Goal: Navigation & Orientation: Find specific page/section

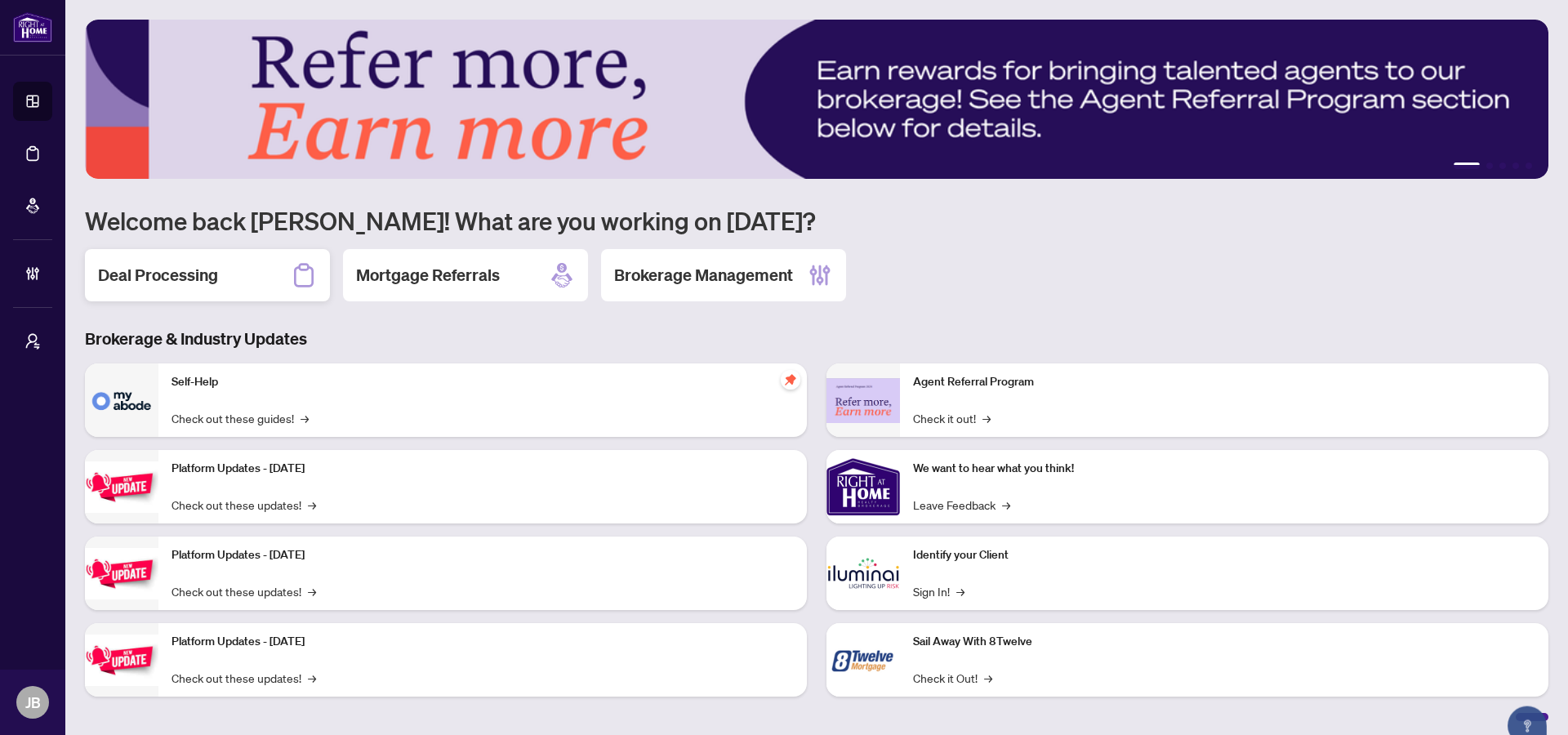
click at [203, 282] on h2 "Deal Processing" at bounding box center [158, 275] width 120 height 23
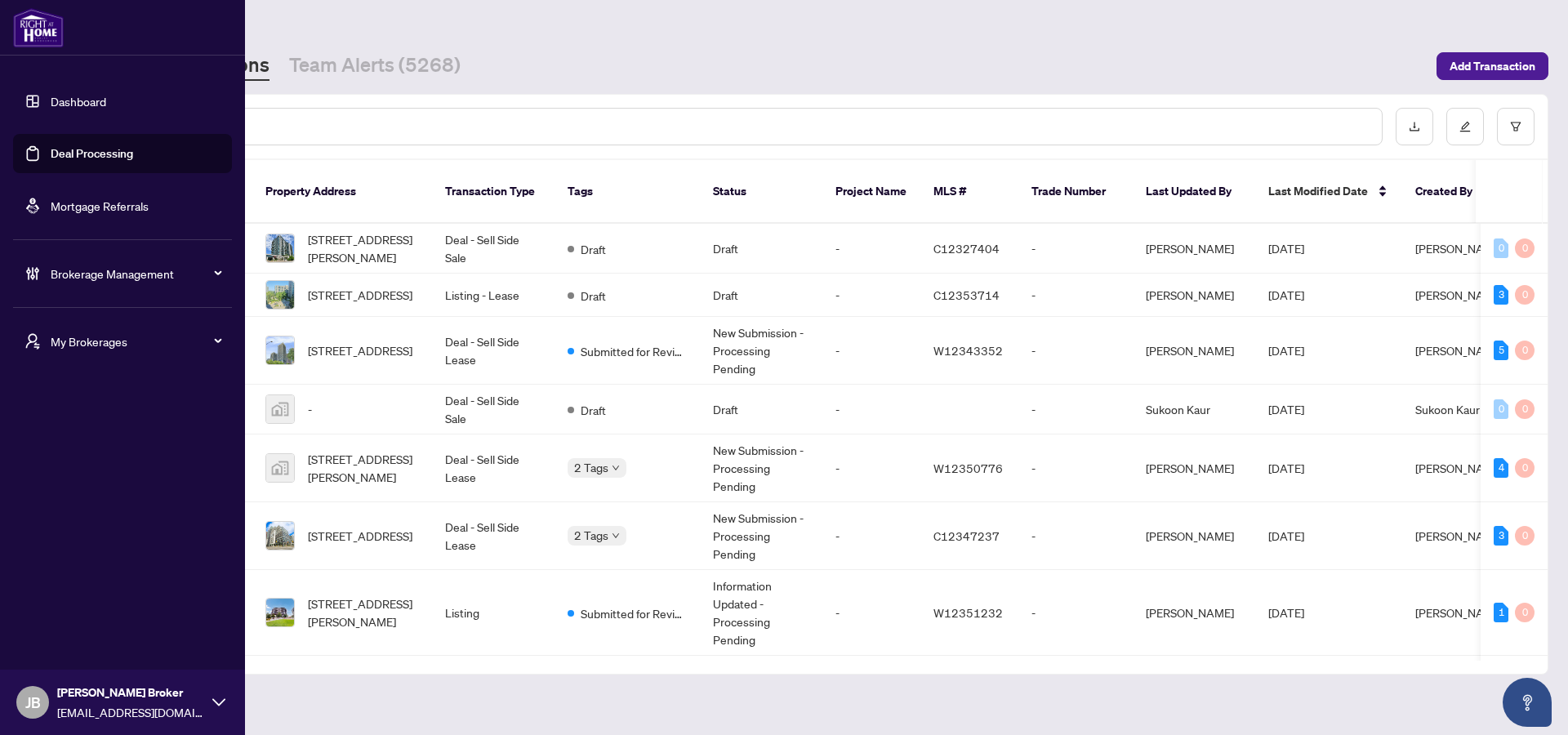
click at [138, 322] on div "My Brokerages" at bounding box center [122, 341] width 219 height 39
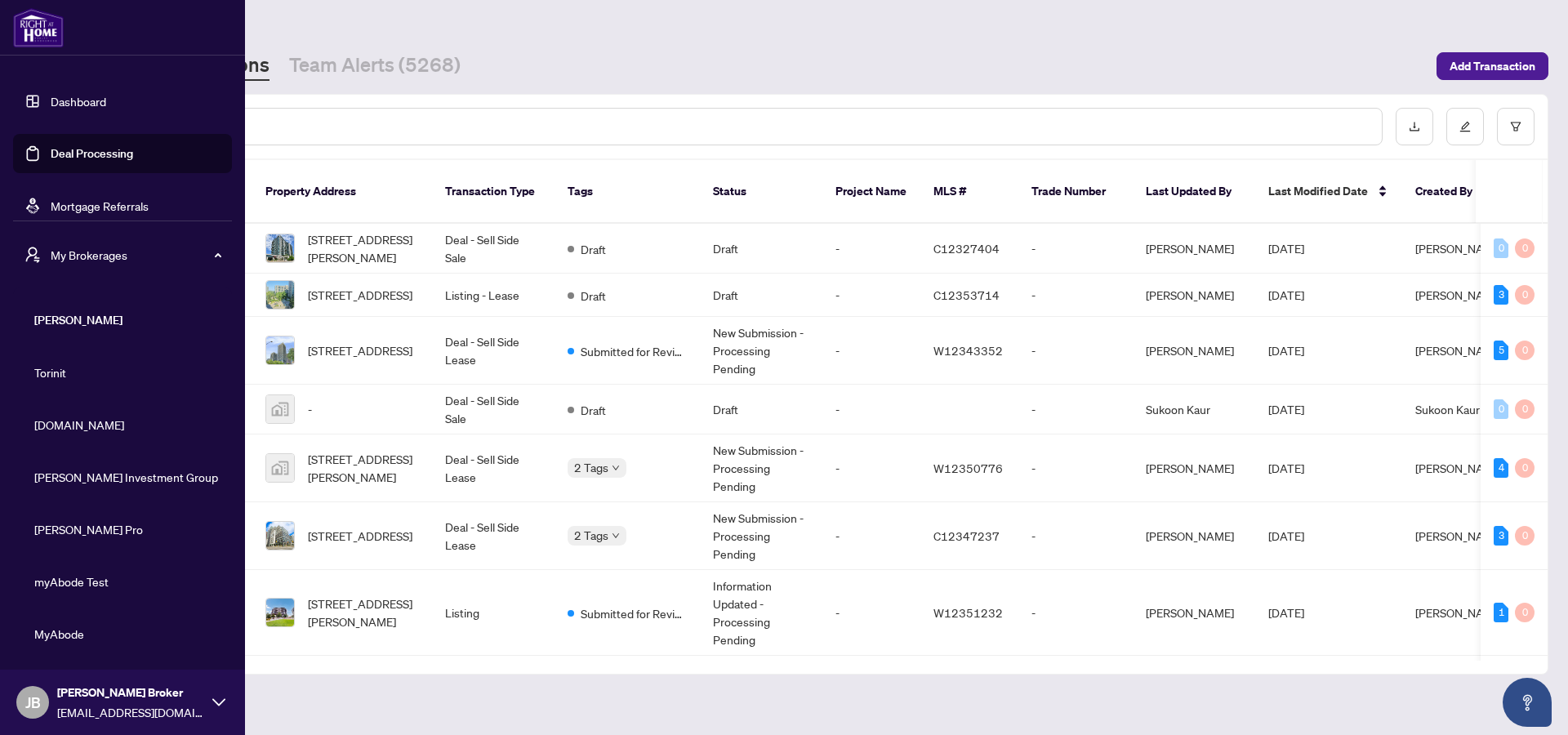
click at [132, 355] on li "Torinit" at bounding box center [122, 372] width 219 height 39
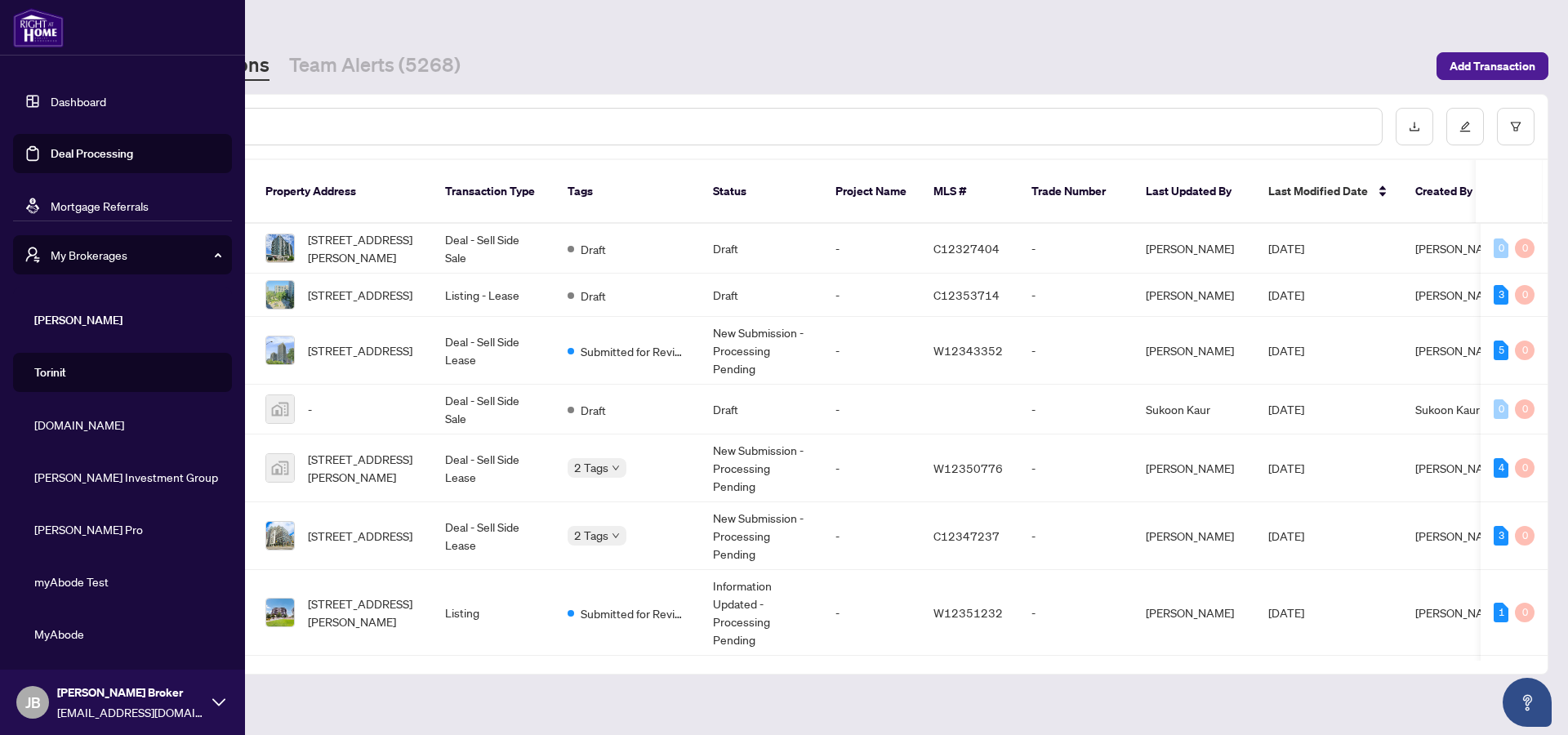
click at [92, 435] on li "Property.ca" at bounding box center [122, 424] width 219 height 39
